Goal: Task Accomplishment & Management: Manage account settings

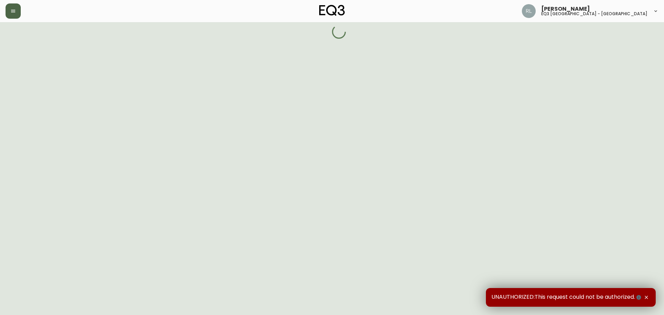
click at [11, 12] on icon "button" at bounding box center [13, 11] width 6 height 6
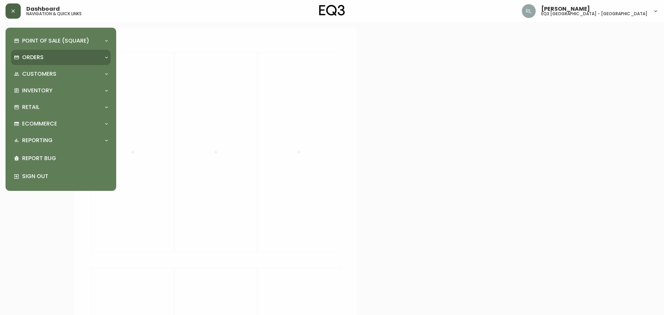
click at [53, 55] on div "Orders" at bounding box center [57, 58] width 87 height 8
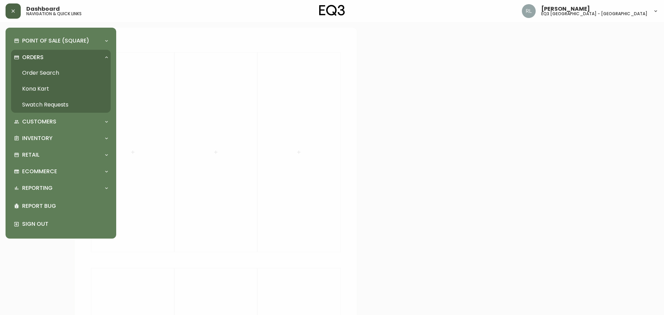
click at [51, 73] on link "Order Search" at bounding box center [61, 73] width 100 height 16
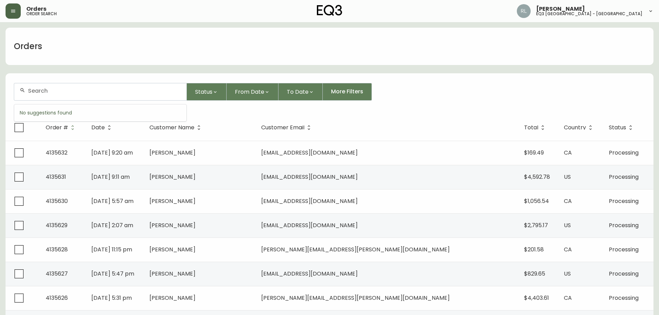
click at [107, 89] on input "text" at bounding box center [104, 90] width 153 height 7
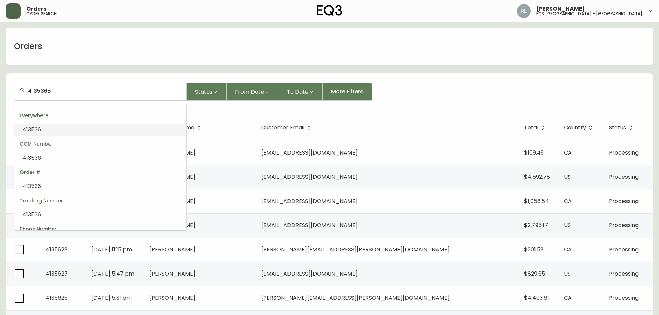
type input "4135365"
click at [33, 130] on span "4135365" at bounding box center [33, 130] width 22 height 8
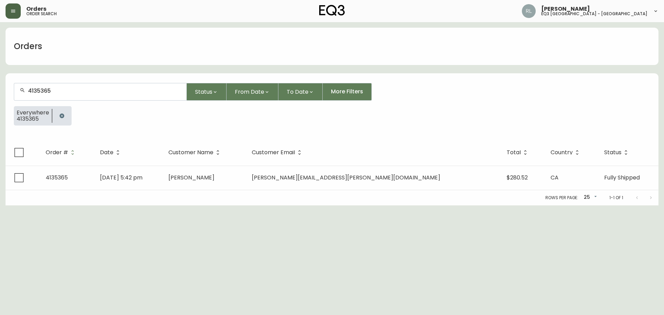
click at [563, 119] on div "Everywhere 4135365" at bounding box center [332, 118] width 636 height 25
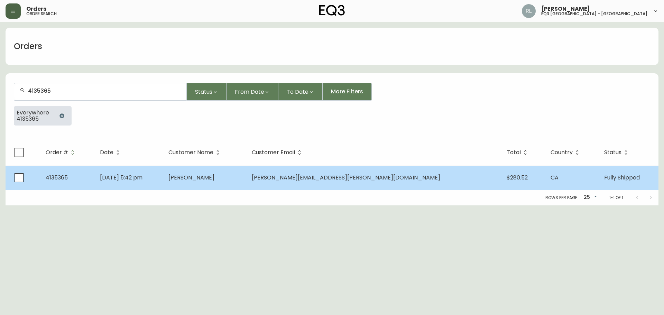
click at [63, 173] on td "4135365" at bounding box center [67, 178] width 54 height 24
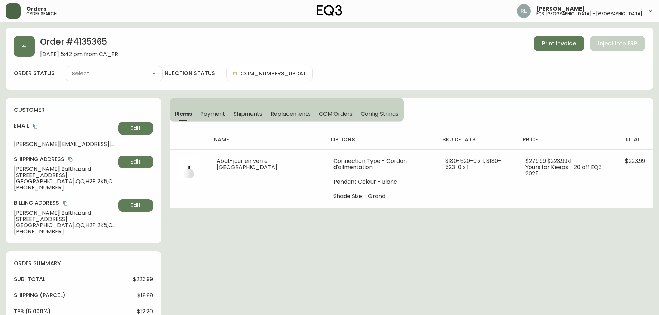
type input "Fully Shipped"
select select "FULLY_SHIPPED"
drag, startPoint x: 48, startPoint y: 232, endPoint x: 20, endPoint y: 232, distance: 27.7
click at [20, 232] on span "[PHONE_NUMBER]" at bounding box center [65, 232] width 102 height 6
copy span "5147711475"
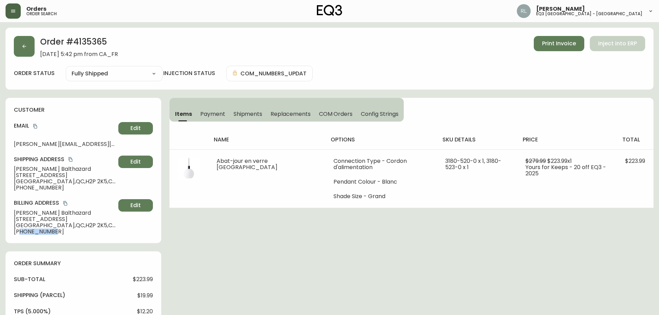
drag, startPoint x: 589, startPoint y: 74, endPoint x: 446, endPoint y: 89, distance: 143.3
click at [589, 74] on div "order status Fully Shipped Cancelled Fully Shipped injection status COM_NUMBERS…" at bounding box center [329, 74] width 631 height 16
click at [91, 37] on h2 "Order # 4135365" at bounding box center [79, 43] width 78 height 15
click at [91, 38] on h2 "Order # 4135365" at bounding box center [79, 43] width 78 height 15
copy h2 "4135365"
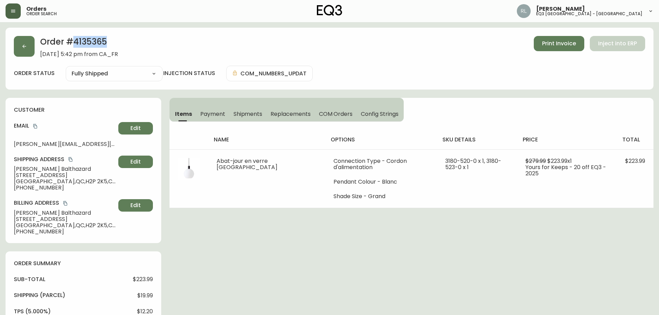
click at [581, 101] on div "Items Payment Shipments Replacements COM Orders Config Strings name options sku…" at bounding box center [411, 153] width 484 height 110
drag, startPoint x: 48, startPoint y: 232, endPoint x: 18, endPoint y: 232, distance: 29.7
click at [18, 232] on span "[PHONE_NUMBER]" at bounding box center [65, 232] width 102 height 6
copy span "15147711475"
click at [76, 228] on span "[GEOGRAPHIC_DATA] , [GEOGRAPHIC_DATA] , H2P 2K5 , [GEOGRAPHIC_DATA]" at bounding box center [65, 225] width 102 height 6
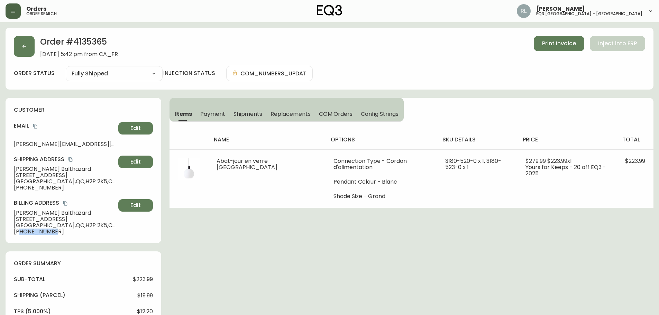
drag, startPoint x: 20, startPoint y: 232, endPoint x: 54, endPoint y: 232, distance: 33.9
click at [54, 232] on span "[PHONE_NUMBER]" at bounding box center [65, 232] width 102 height 6
copy span "5147711475"
click at [16, 167] on span "[PERSON_NAME]" at bounding box center [65, 169] width 102 height 6
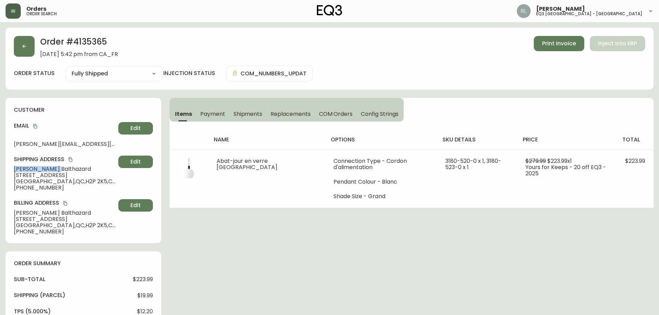
copy span "[PERSON_NAME]"
click at [36, 169] on span "[PERSON_NAME]" at bounding box center [65, 169] width 102 height 6
copy span "Balthazard"
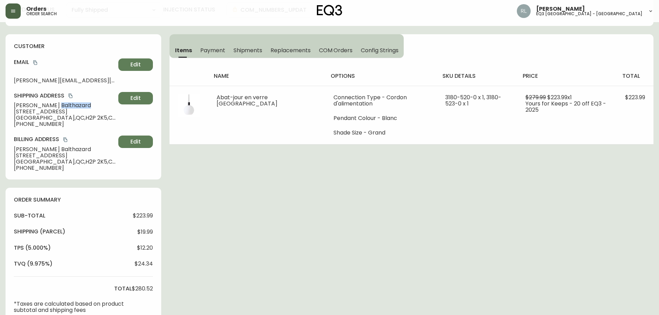
scroll to position [69, 0]
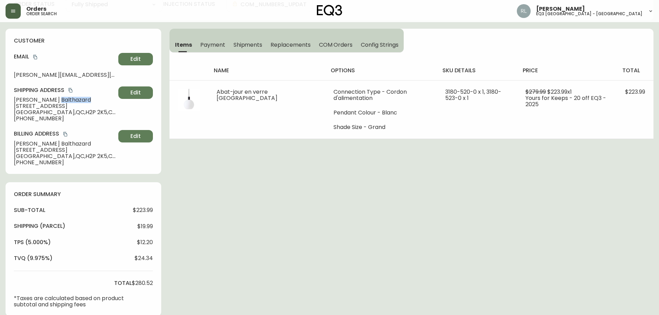
drag, startPoint x: 76, startPoint y: 106, endPoint x: 14, endPoint y: 106, distance: 61.9
click at [14, 106] on span "[STREET_ADDRESS]" at bounding box center [65, 106] width 102 height 6
copy span "[STREET_ADDRESS]"
drag, startPoint x: 52, startPoint y: 113, endPoint x: 73, endPoint y: 112, distance: 20.8
click at [73, 112] on span "[GEOGRAPHIC_DATA] , [GEOGRAPHIC_DATA] , H2P 2K5 , [GEOGRAPHIC_DATA]" at bounding box center [65, 112] width 102 height 6
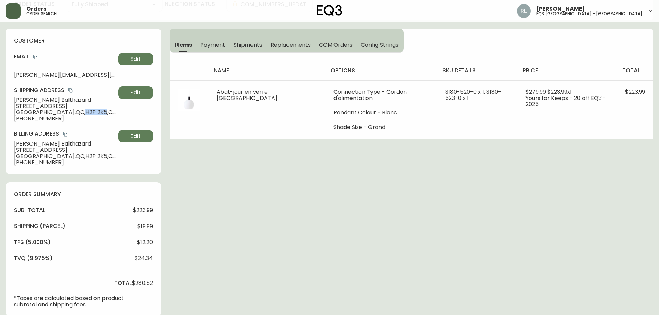
copy span "H2P 2K5"
drag, startPoint x: 80, startPoint y: 133, endPoint x: 87, endPoint y: 116, distance: 18.1
click at [80, 133] on h4 "Billing Address" at bounding box center [65, 134] width 102 height 8
drag, startPoint x: 96, startPoint y: 74, endPoint x: 7, endPoint y: 74, distance: 89.2
click at [7, 74] on div "customer Email [PERSON_NAME][EMAIL_ADDRESS][PERSON_NAME][DOMAIN_NAME] Edit Ship…" at bounding box center [84, 101] width 156 height 145
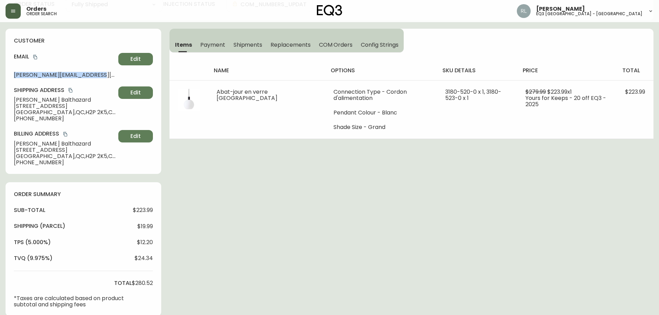
copy span "[PERSON_NAME][EMAIL_ADDRESS][PERSON_NAME][DOMAIN_NAME]"
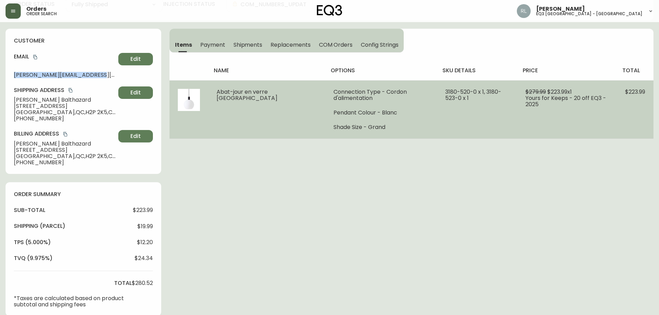
click at [597, 138] on td "$279.99 $223.99 x 1 Yours for Keeps - 20 off EQ3 - 2025" at bounding box center [567, 109] width 100 height 58
drag, startPoint x: 429, startPoint y: 90, endPoint x: 461, endPoint y: 90, distance: 32.5
click at [461, 90] on td "3180-520-0 x 1, 3180-523-0 x 1" at bounding box center [477, 109] width 80 height 58
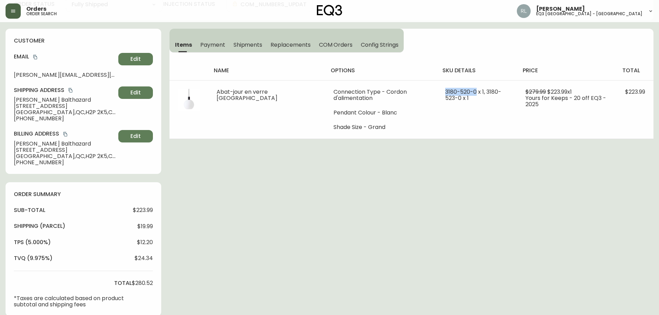
copy span "[PHONE_NUMBER]"
click at [46, 46] on div "customer Email [PERSON_NAME][EMAIL_ADDRESS][PERSON_NAME][DOMAIN_NAME] Edit Ship…" at bounding box center [84, 101] width 156 height 145
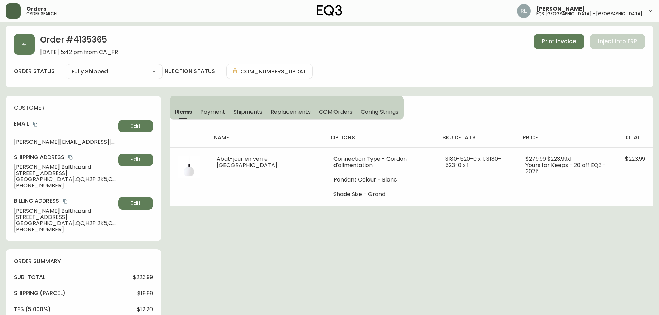
scroll to position [0, 0]
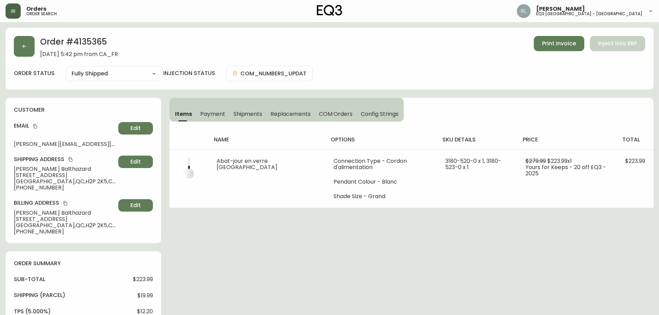
click at [86, 40] on h2 "Order # 4135365" at bounding box center [79, 43] width 78 height 15
drag, startPoint x: 49, startPoint y: 187, endPoint x: 20, endPoint y: 187, distance: 29.1
click at [20, 187] on span "[PHONE_NUMBER]" at bounding box center [65, 188] width 102 height 6
click at [87, 143] on span "[PERSON_NAME][EMAIL_ADDRESS][PERSON_NAME][DOMAIN_NAME]" at bounding box center [65, 144] width 102 height 6
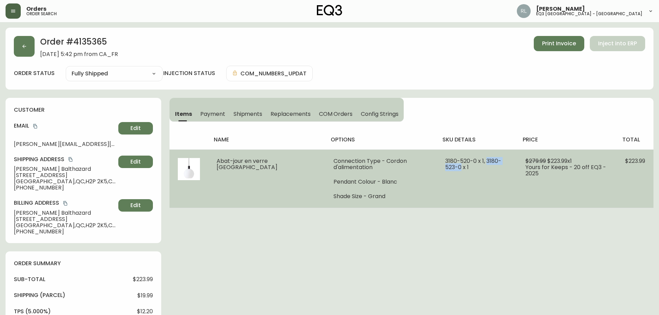
drag, startPoint x: 472, startPoint y: 161, endPoint x: 433, endPoint y: 166, distance: 40.1
click at [445, 166] on span "3180-520-0 x 1, 3180-523-0 x 1" at bounding box center [473, 164] width 56 height 14
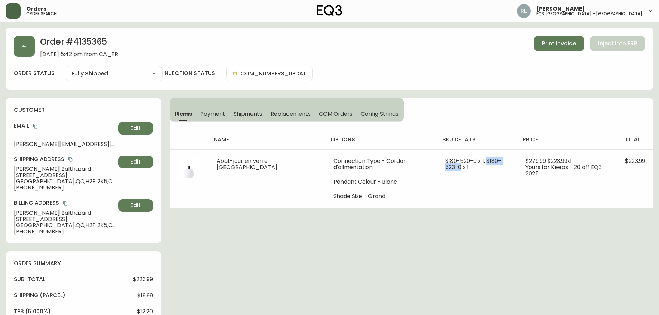
click at [624, 238] on div "Order # 4135365 [DATE] 5:42 pm from CA_FR Print Invoice Inject into ERP order s…" at bounding box center [330, 320] width 648 height 585
drag, startPoint x: 50, startPoint y: 187, endPoint x: 21, endPoint y: 190, distance: 29.5
click at [21, 190] on span "[PHONE_NUMBER]" at bounding box center [65, 188] width 102 height 6
click at [91, 41] on h2 "Order # 4135365" at bounding box center [79, 43] width 78 height 15
